Goal: Check status: Check status

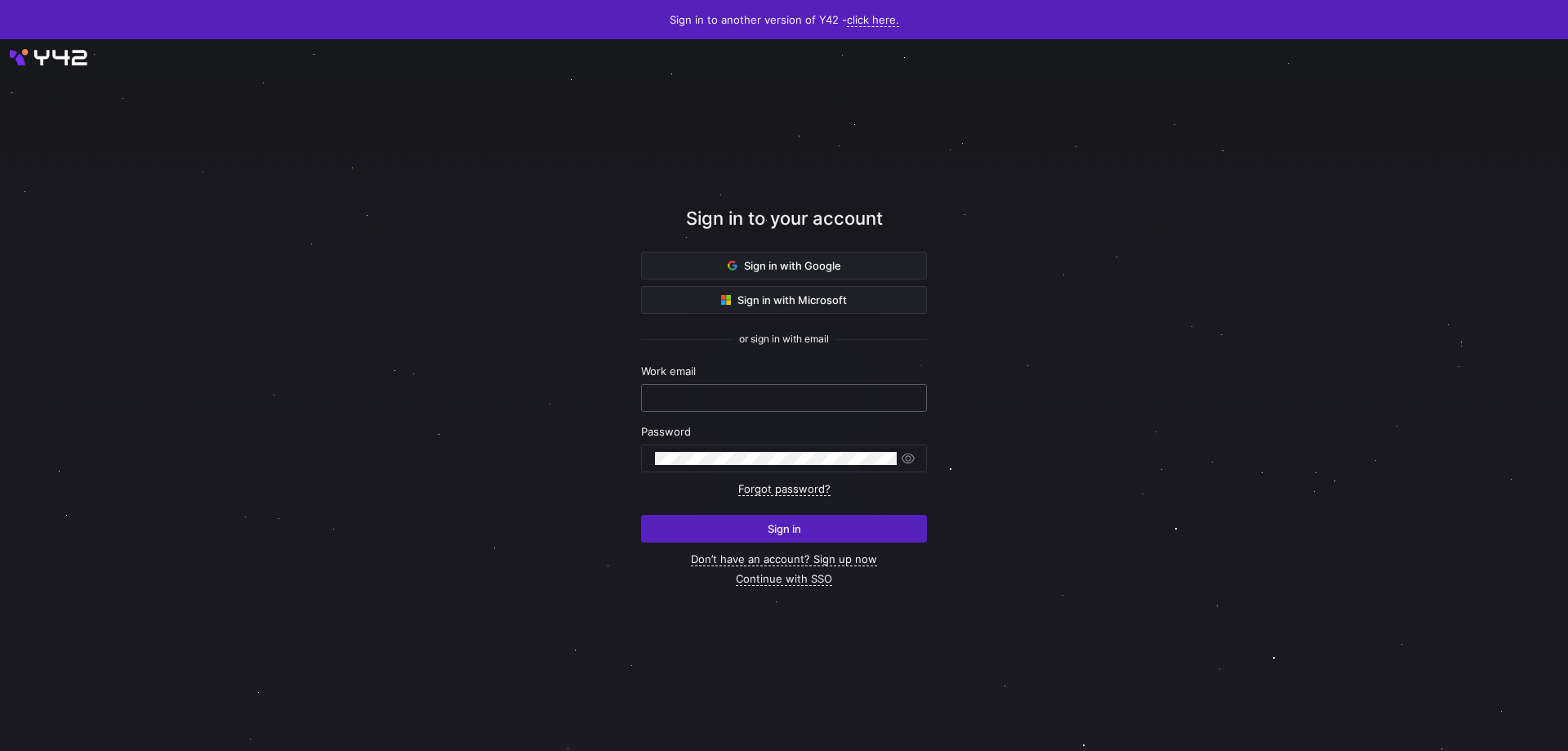
click at [735, 393] on input "text" at bounding box center [784, 397] width 259 height 13
type input "[PERSON_NAME][EMAIL_ADDRESS][DOMAIN_NAME]"
click at [641, 514] on button "Sign in" at bounding box center [784, 528] width 286 height 28
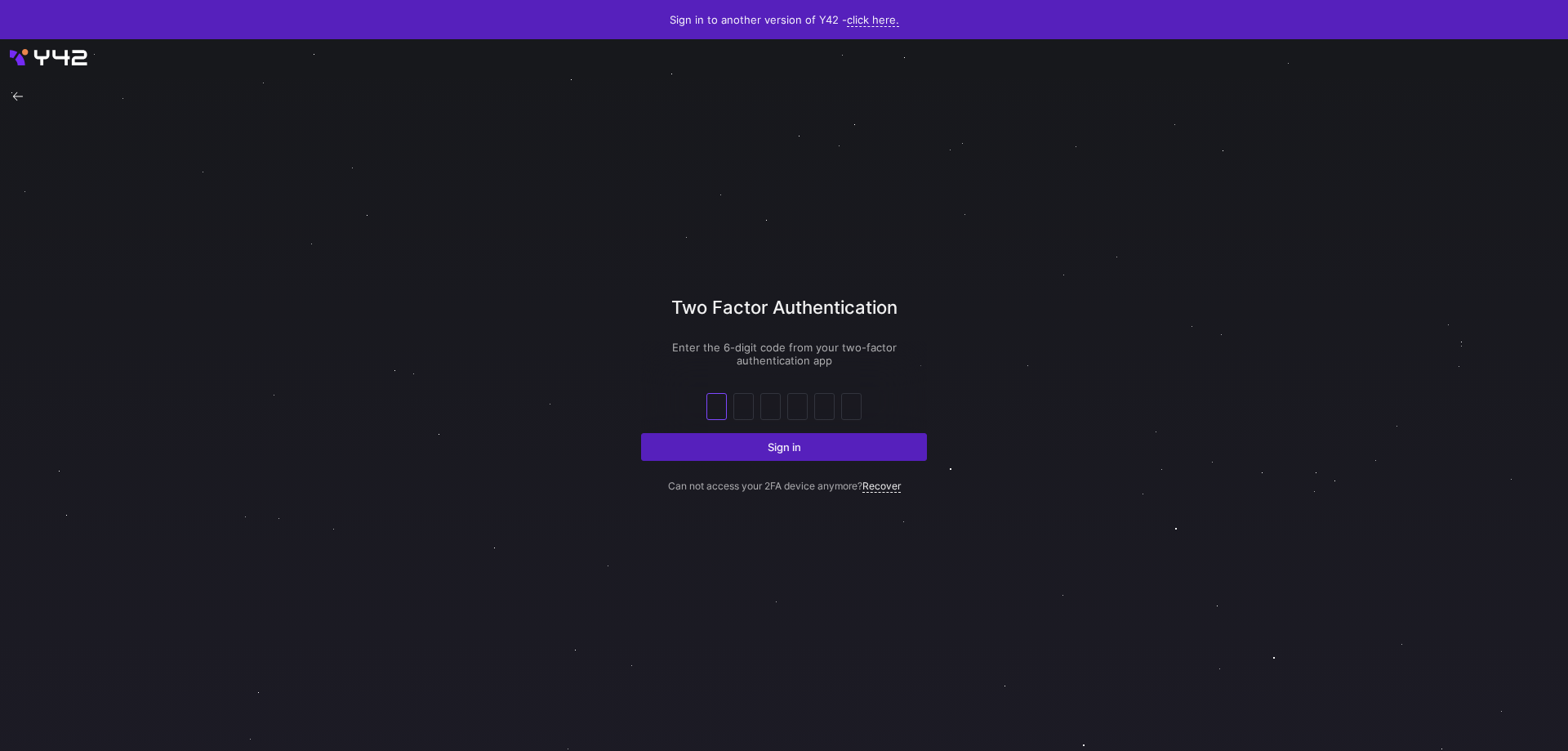
type input "7"
type input "9"
type input "1"
type input "7"
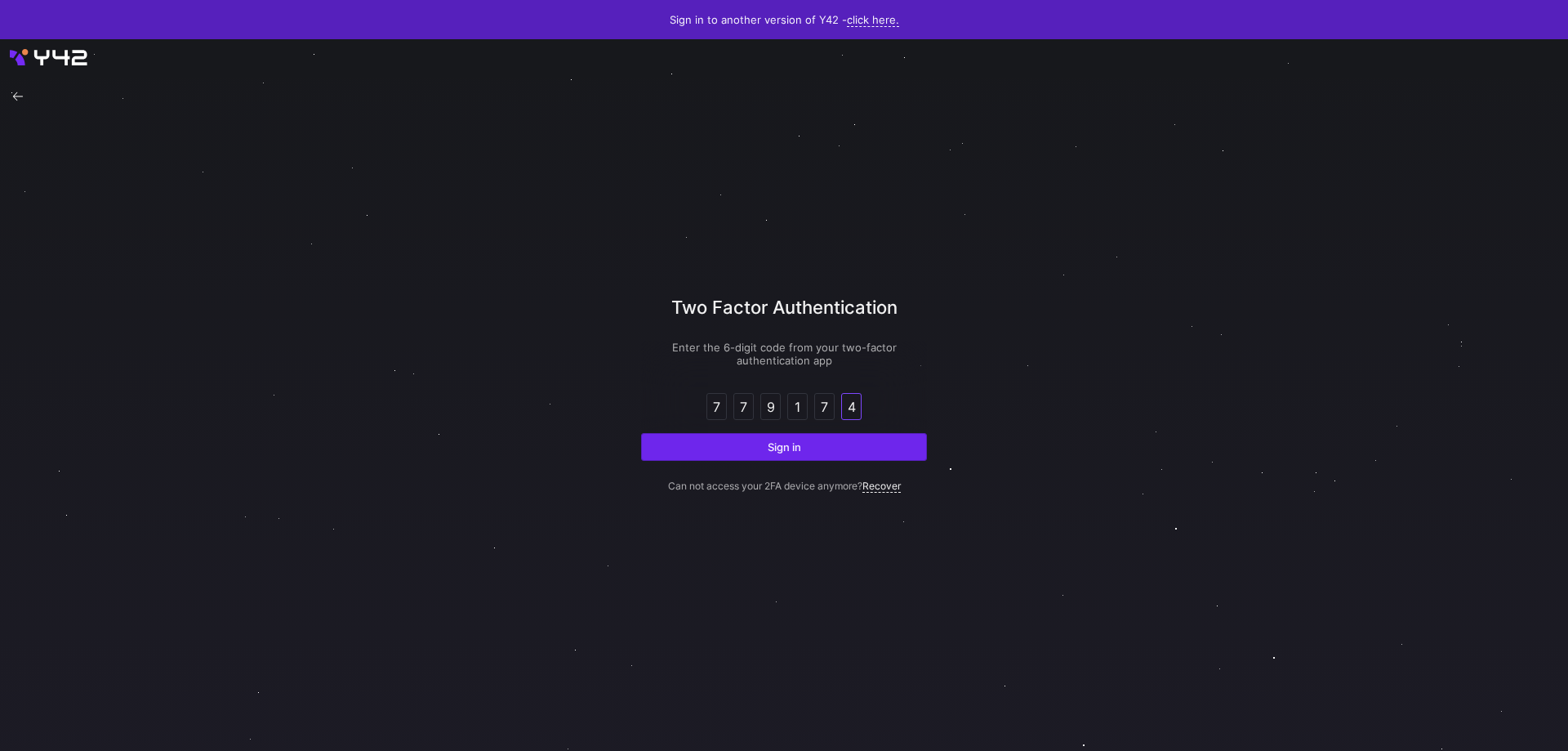
type input "4"
click at [703, 438] on span "submit" at bounding box center [784, 446] width 284 height 26
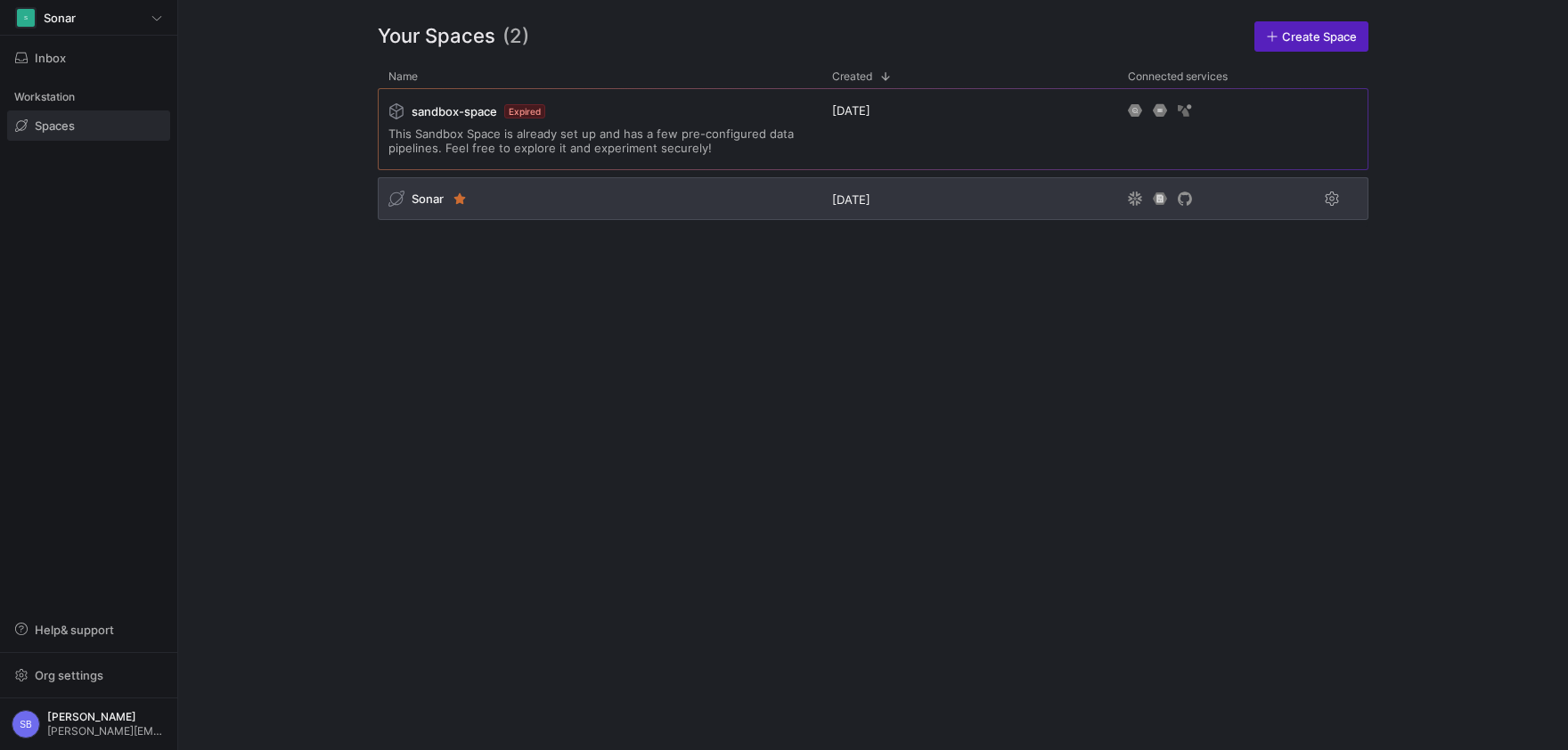
click at [430, 203] on span "Sonar" at bounding box center [427, 198] width 32 height 14
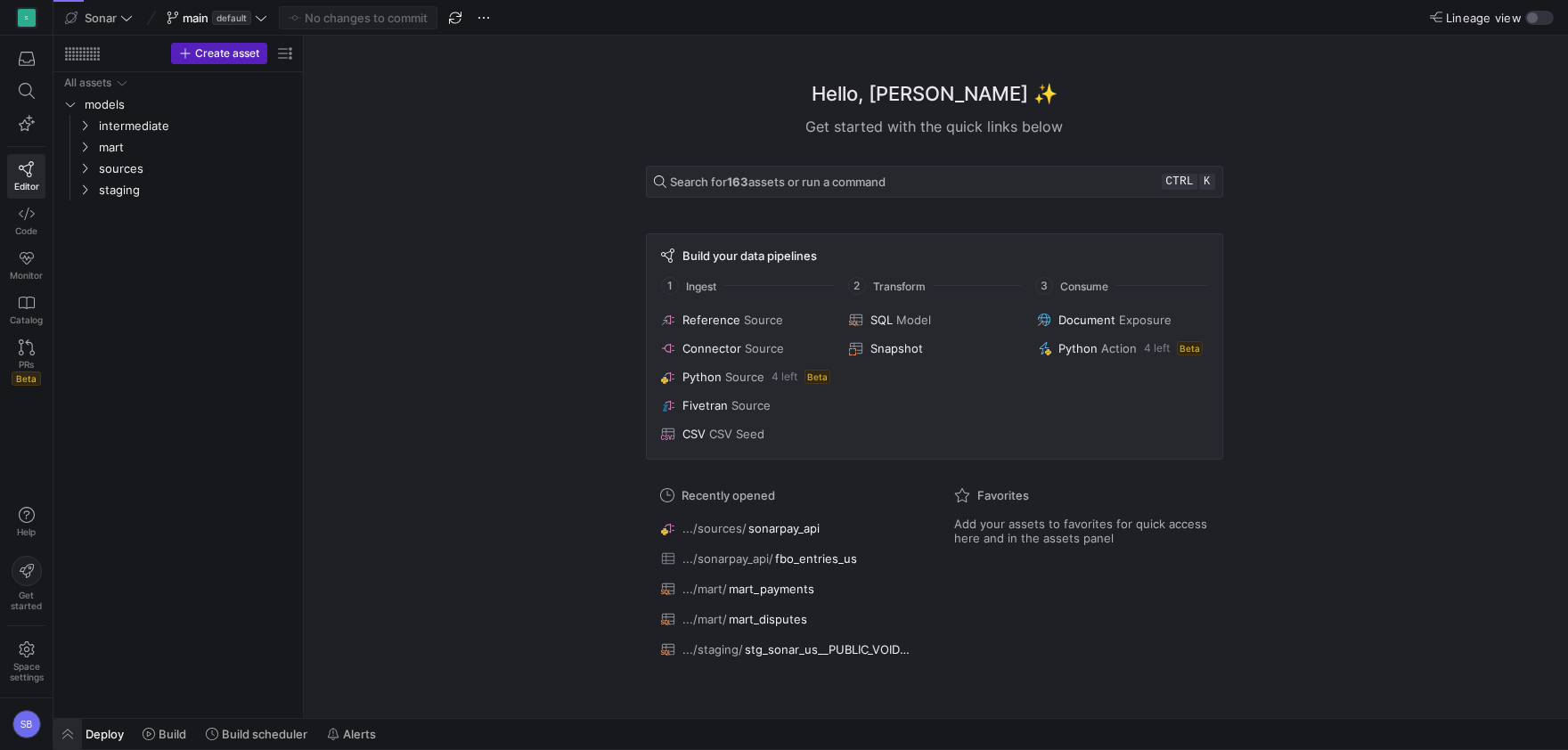
click at [67, 729] on span "button" at bounding box center [67, 733] width 29 height 30
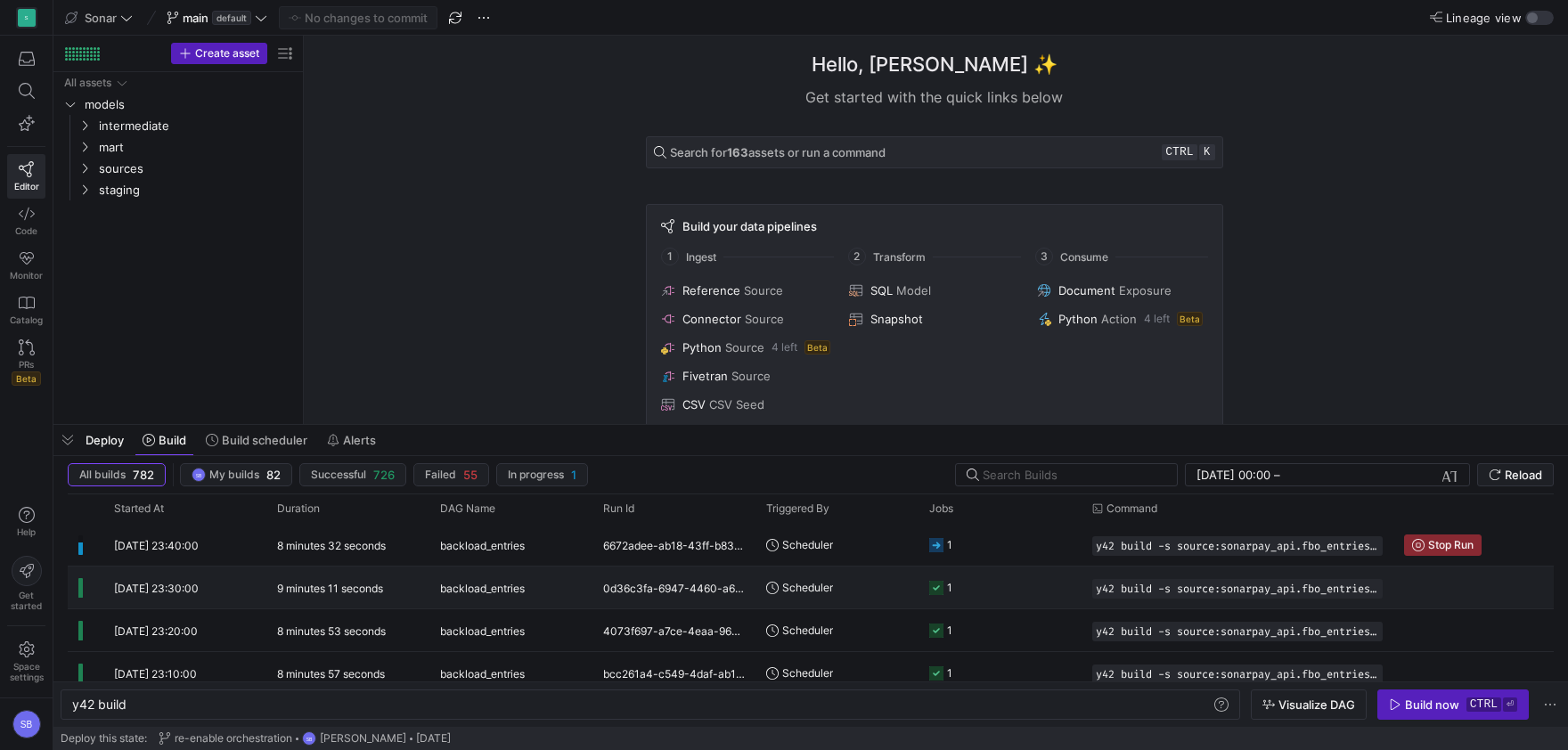
click at [301, 593] on y42-duration "9 minutes 11 seconds" at bounding box center [330, 588] width 106 height 14
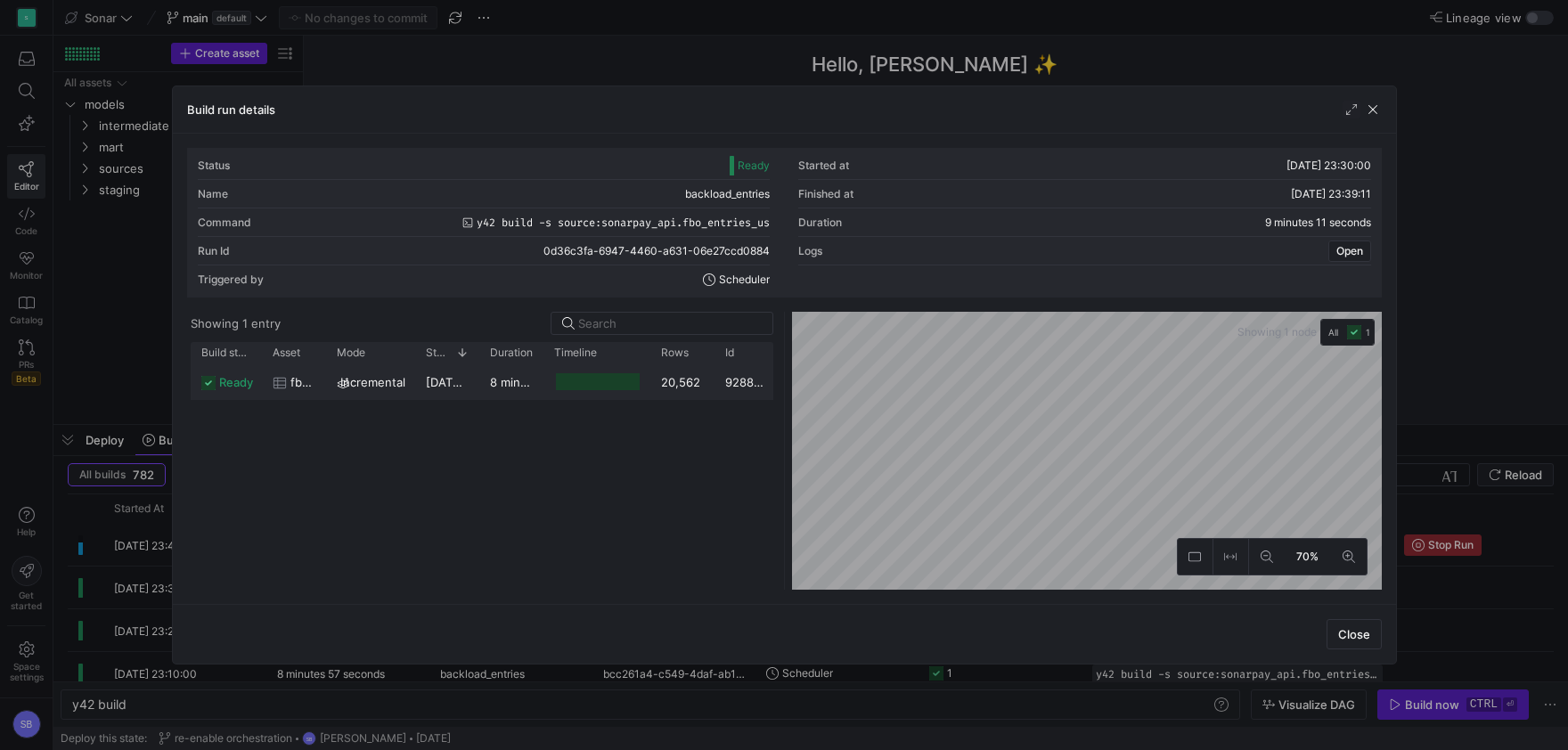
click at [518, 385] on y42-duration "8 minutes 57 seconds" at bounding box center [551, 381] width 123 height 14
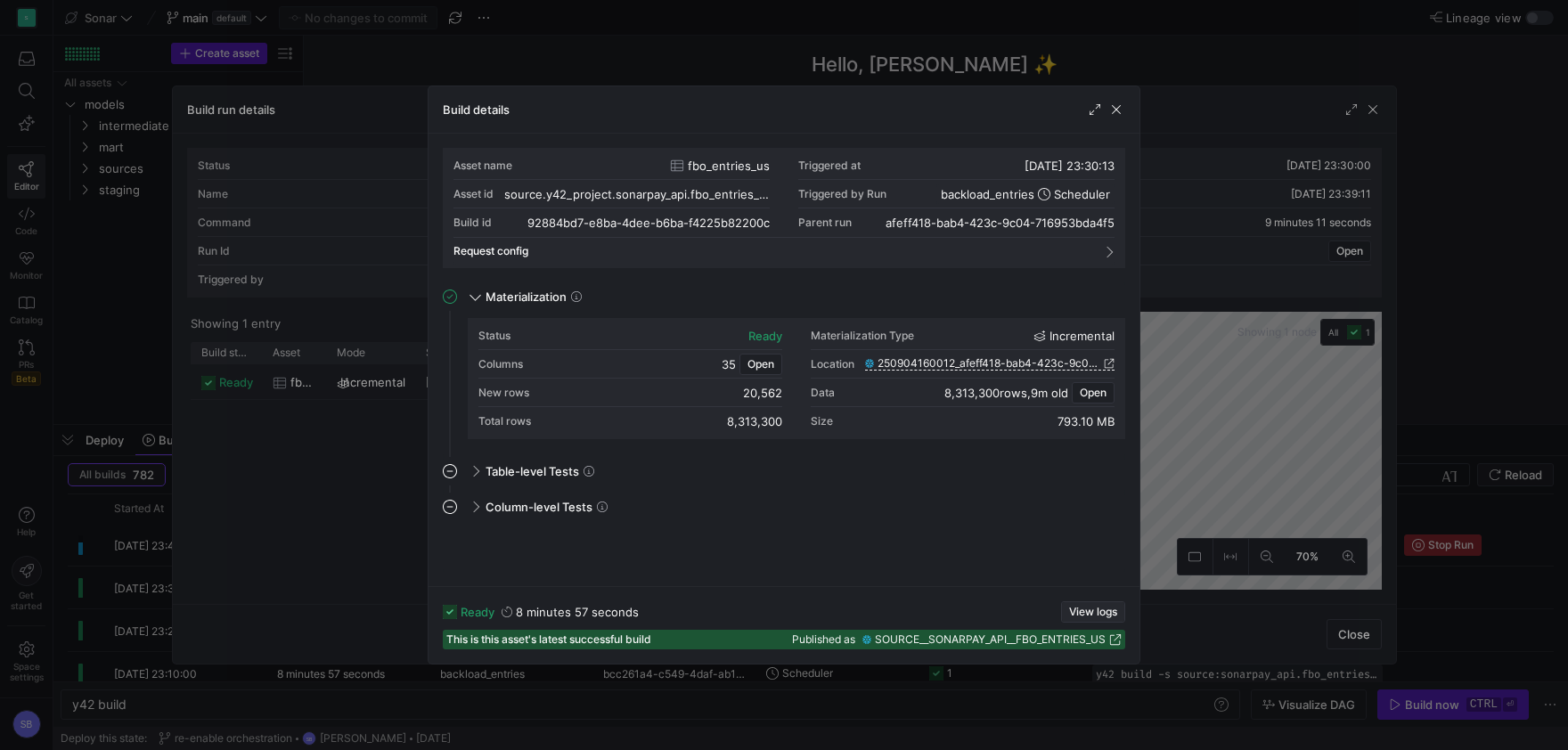
click at [1091, 615] on span "View logs" at bounding box center [1093, 612] width 48 height 13
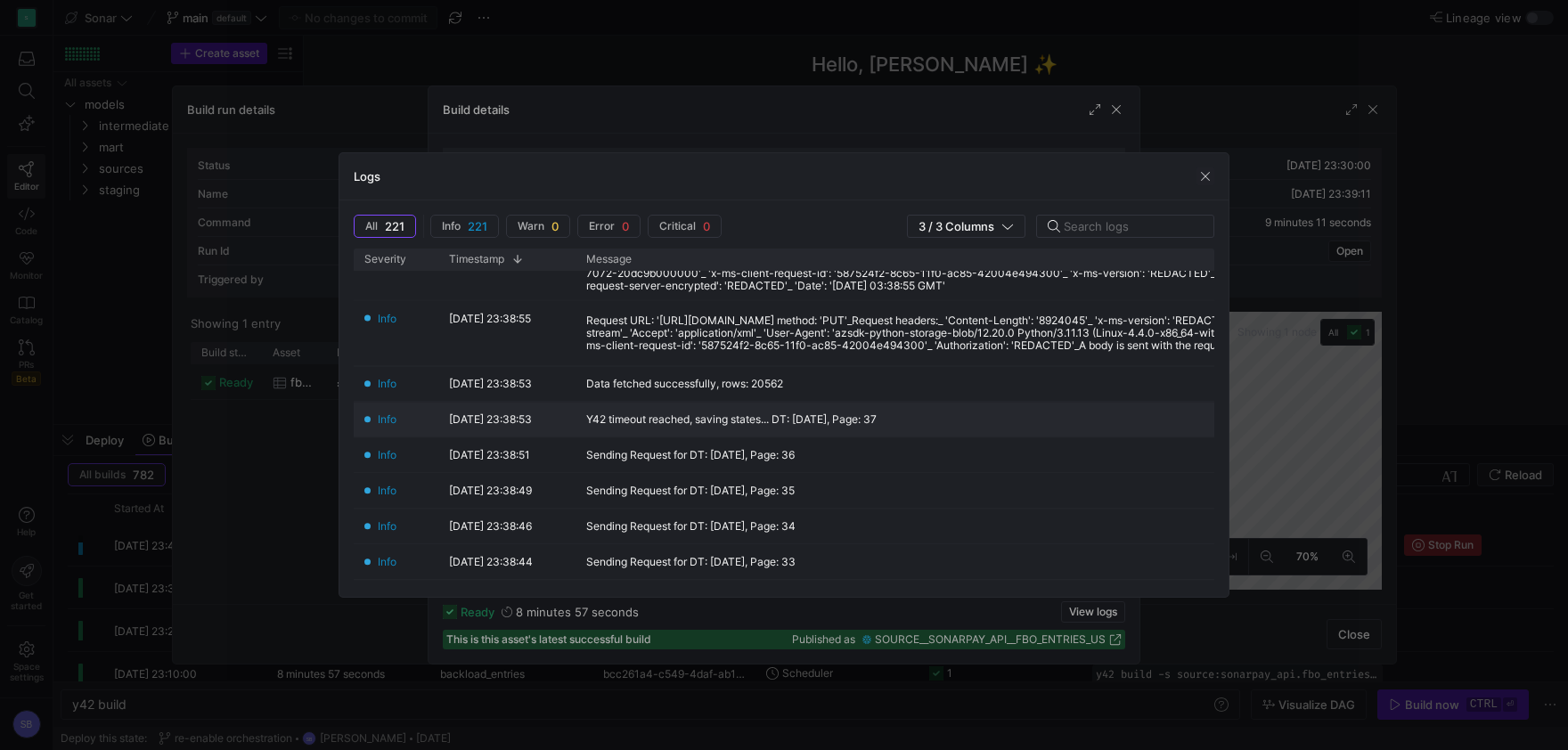
scroll to position [334, 0]
click at [1207, 179] on span "button" at bounding box center [1205, 176] width 18 height 18
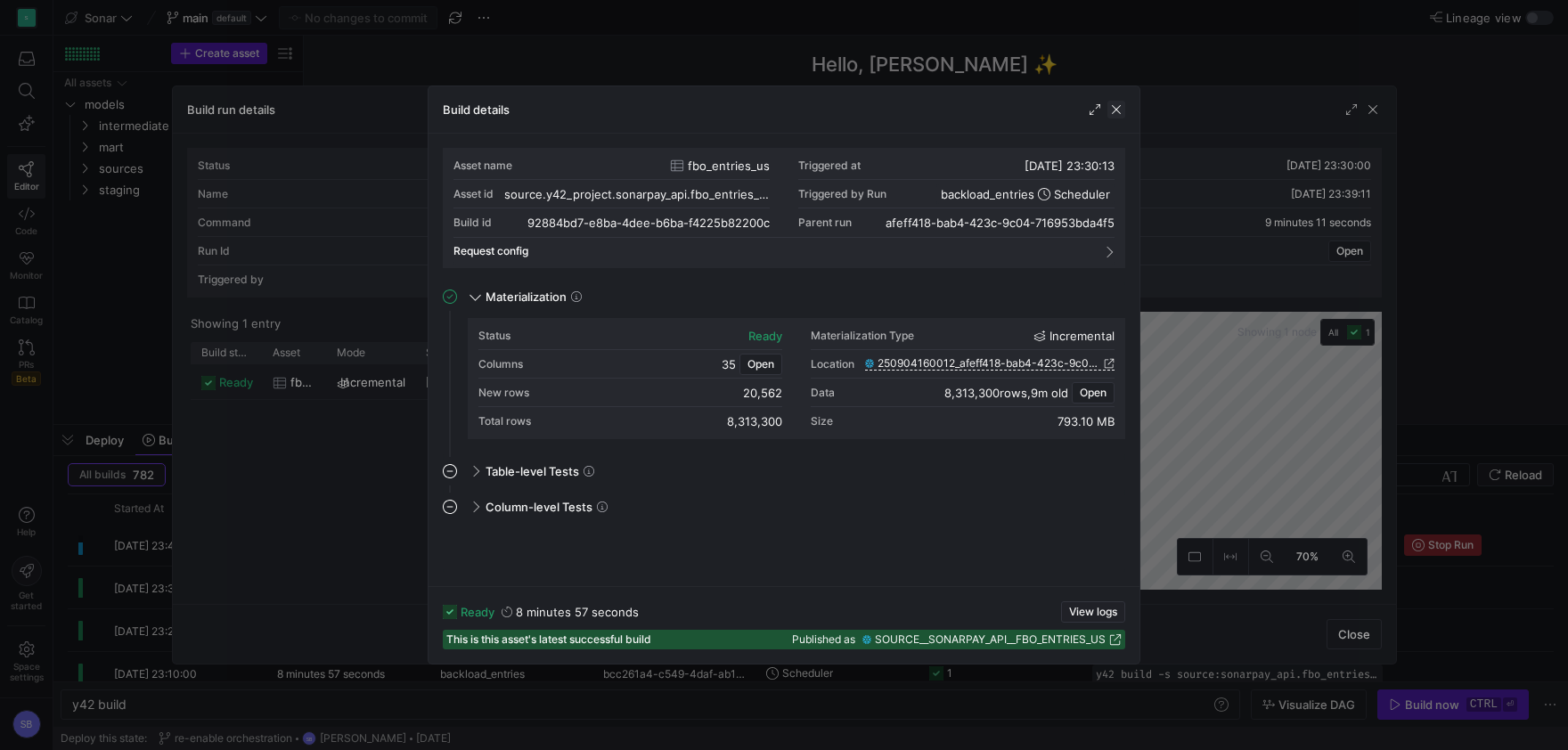
click at [1120, 115] on span "button" at bounding box center [1116, 109] width 18 height 18
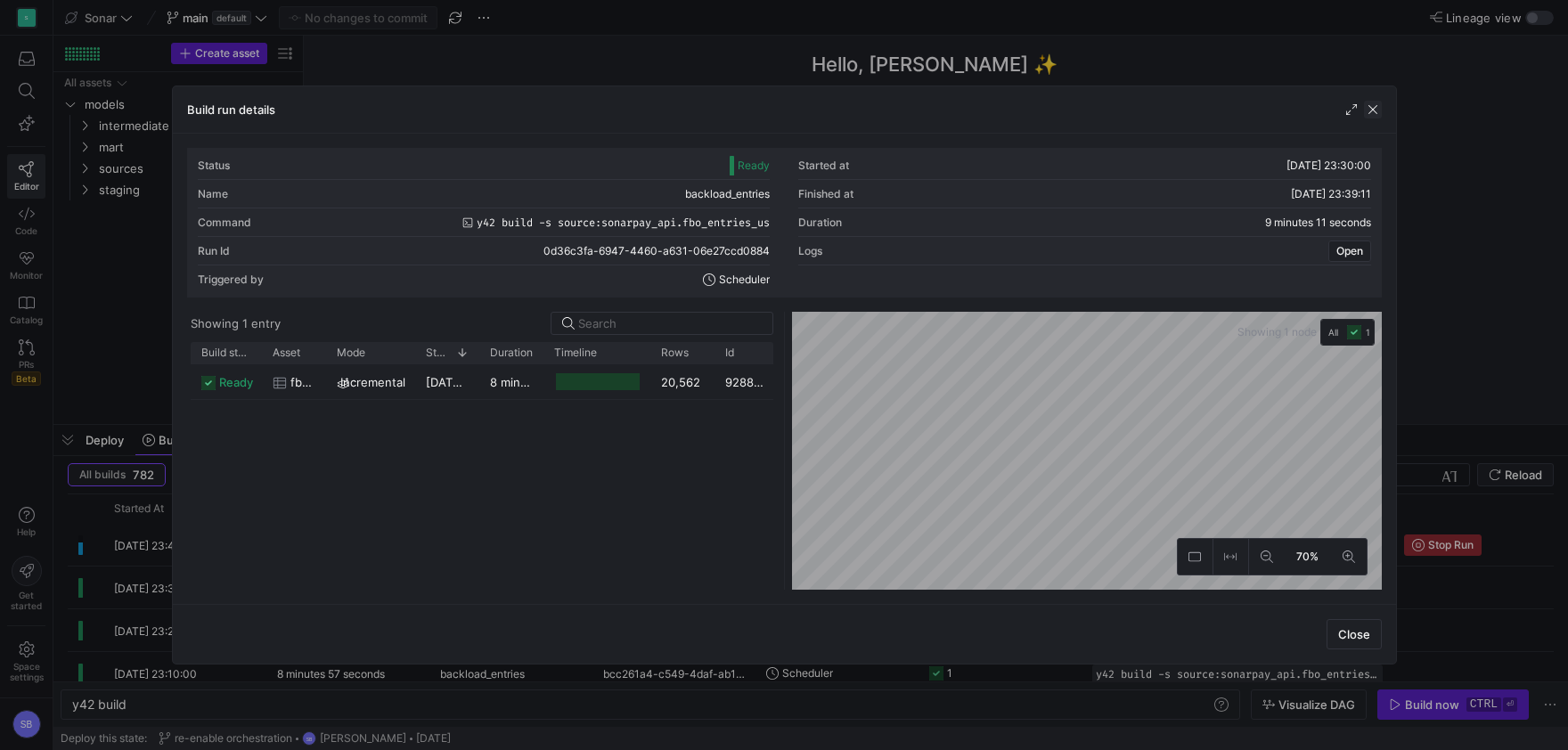
click at [1375, 104] on span "button" at bounding box center [1372, 109] width 18 height 18
